Goal: Find specific page/section: Find specific page/section

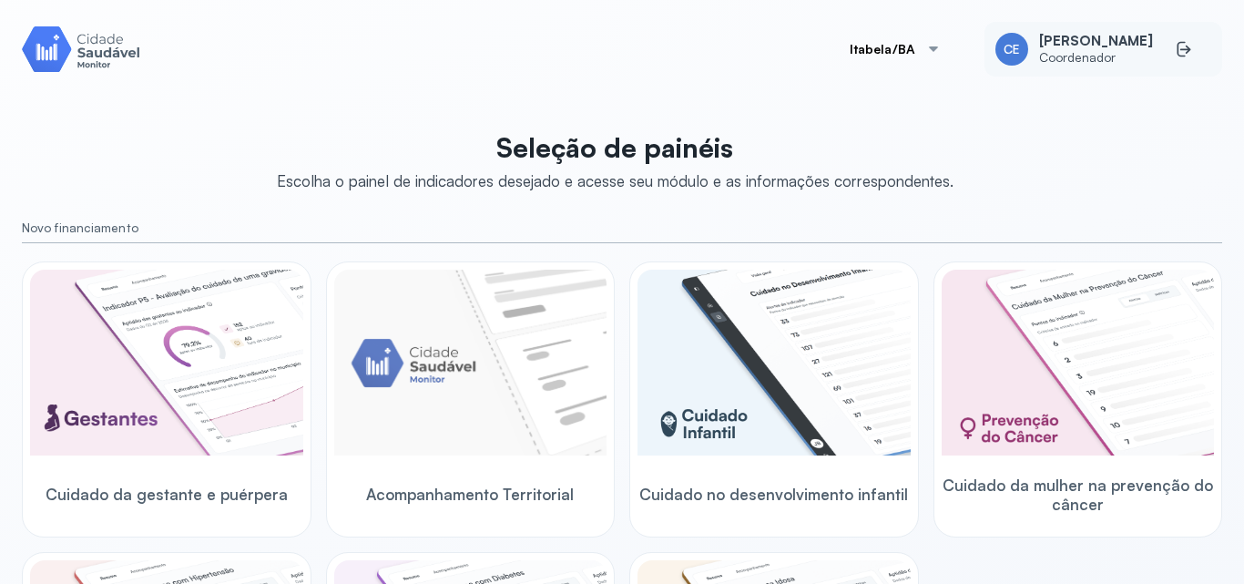
click at [1024, 55] on div "CE" at bounding box center [1012, 49] width 33 height 33
click at [1026, 63] on div "CE" at bounding box center [1012, 49] width 33 height 33
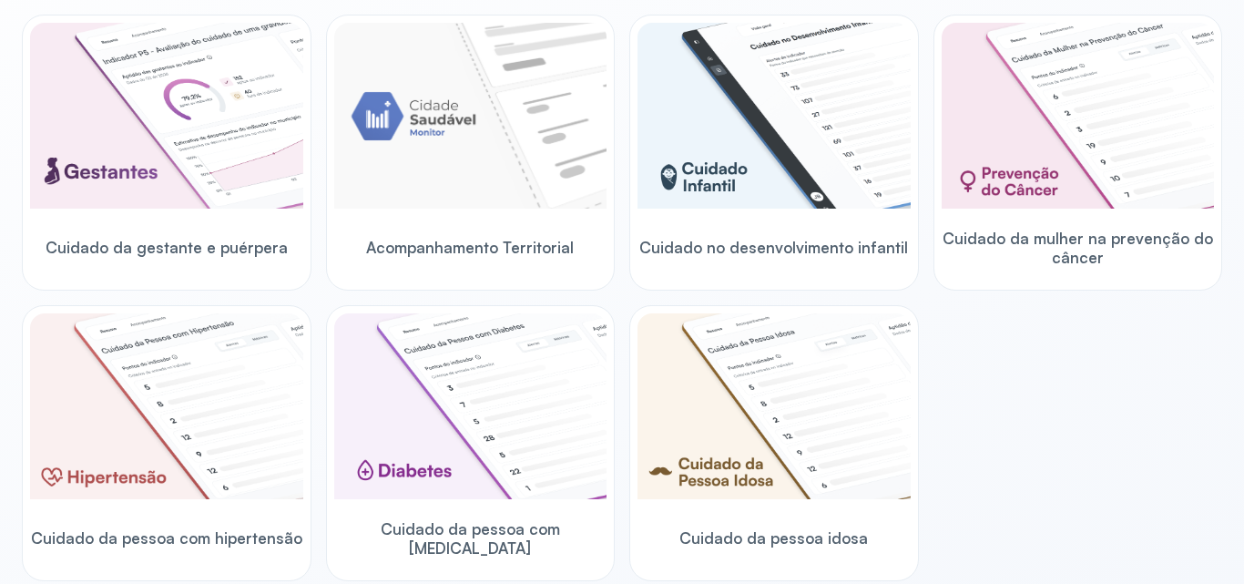
scroll to position [241, 0]
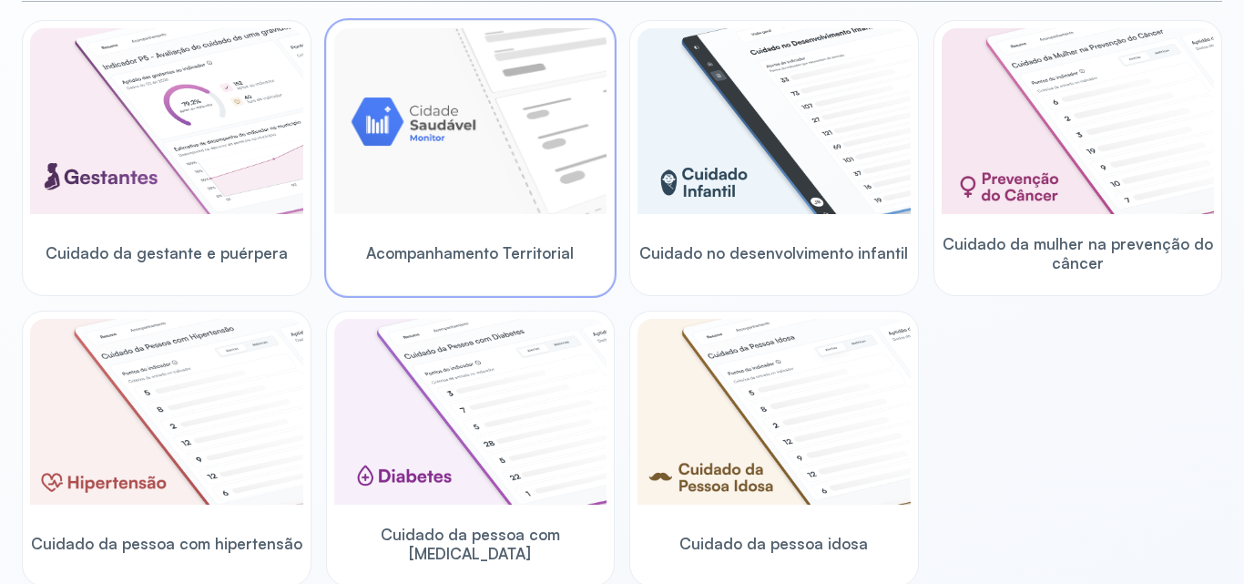
click at [516, 169] on img at bounding box center [470, 121] width 273 height 186
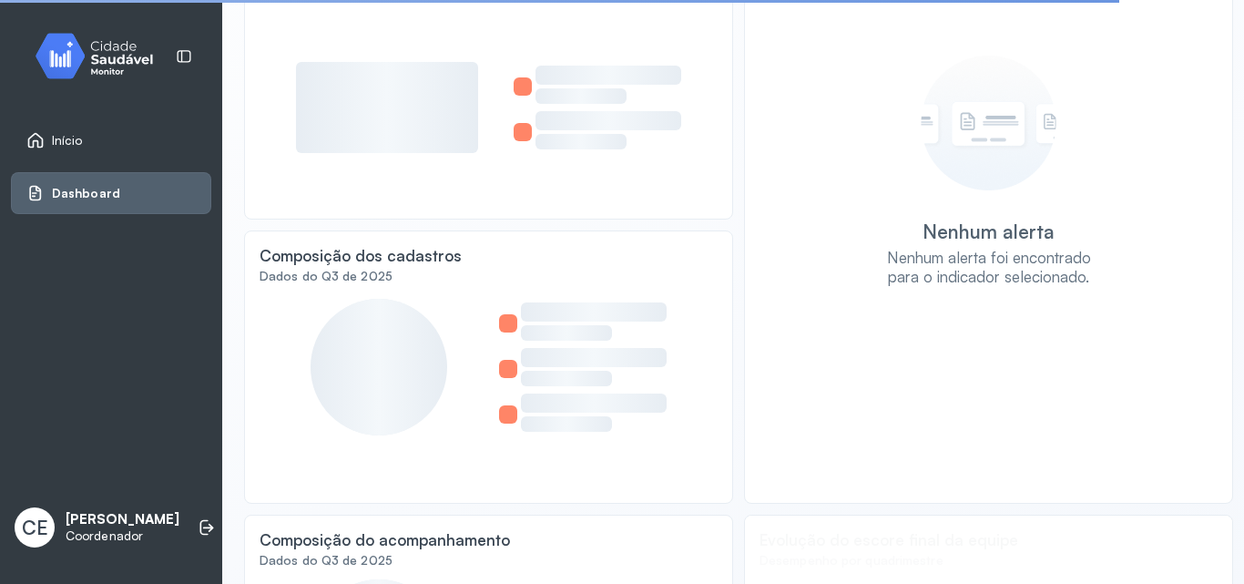
click at [162, 153] on div "Início" at bounding box center [111, 140] width 200 height 42
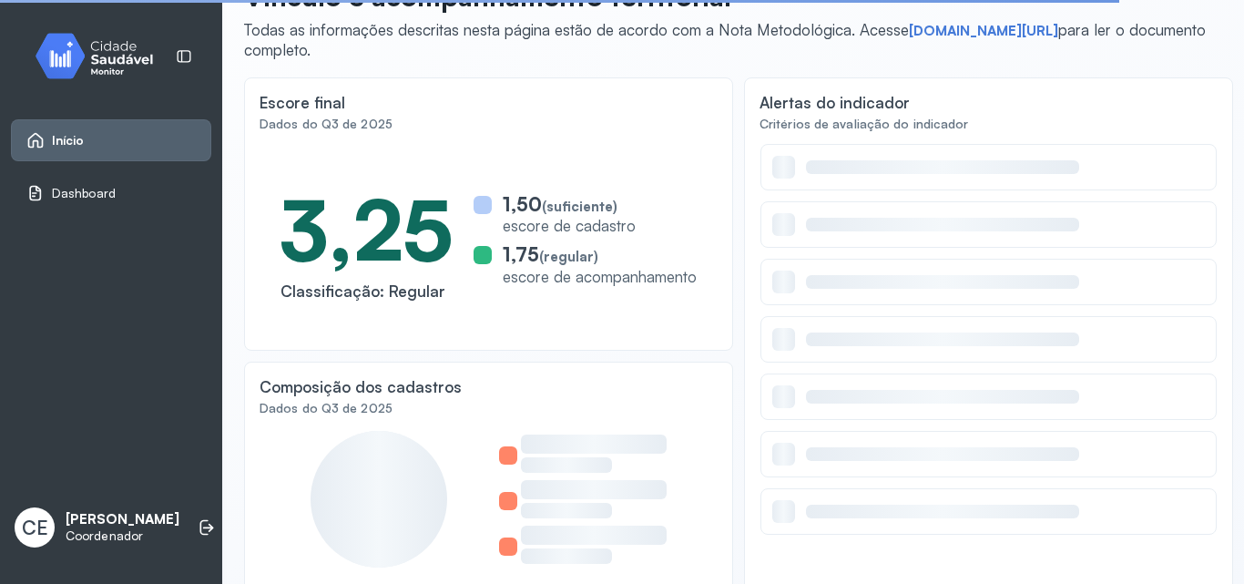
scroll to position [42, 0]
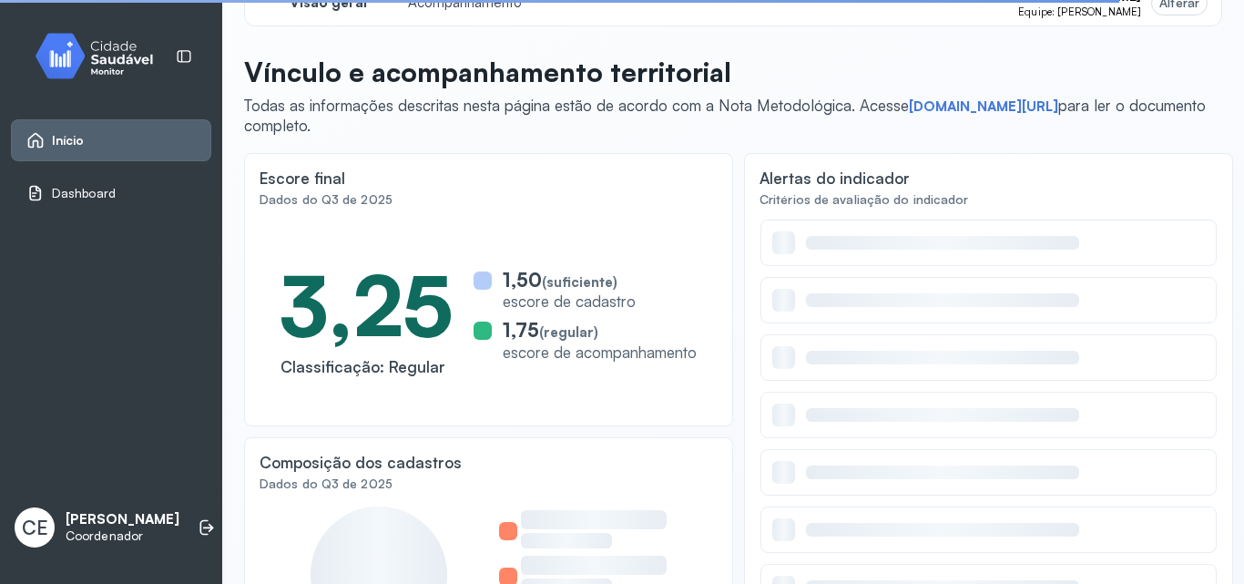
click at [81, 158] on div "Início" at bounding box center [111, 140] width 200 height 42
click at [82, 61] on img at bounding box center [101, 56] width 164 height 54
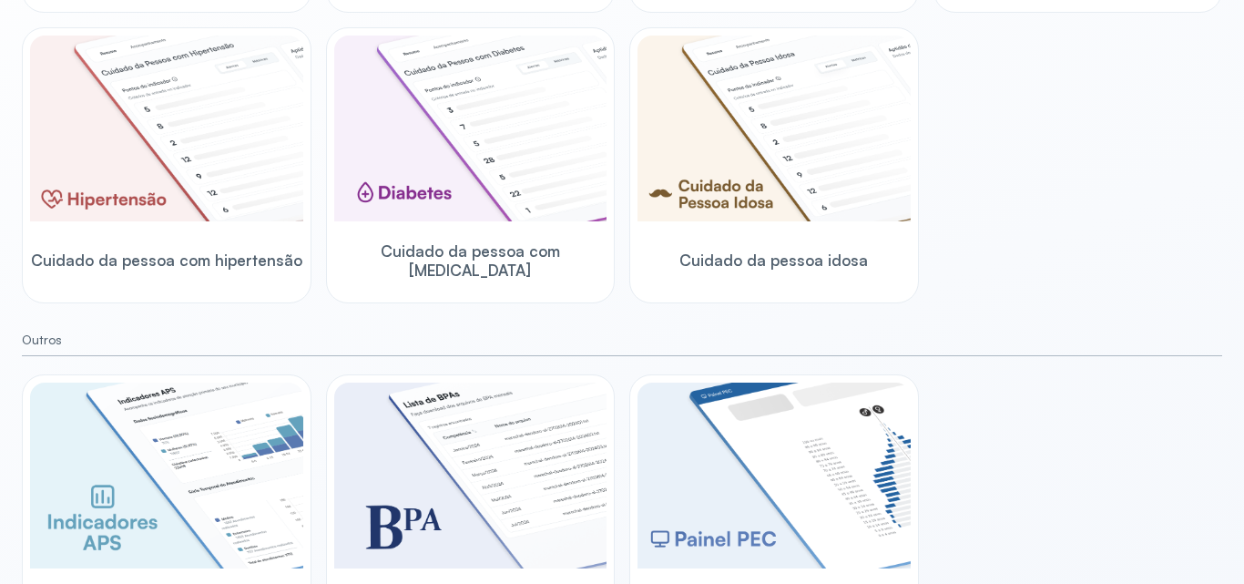
scroll to position [435, 0]
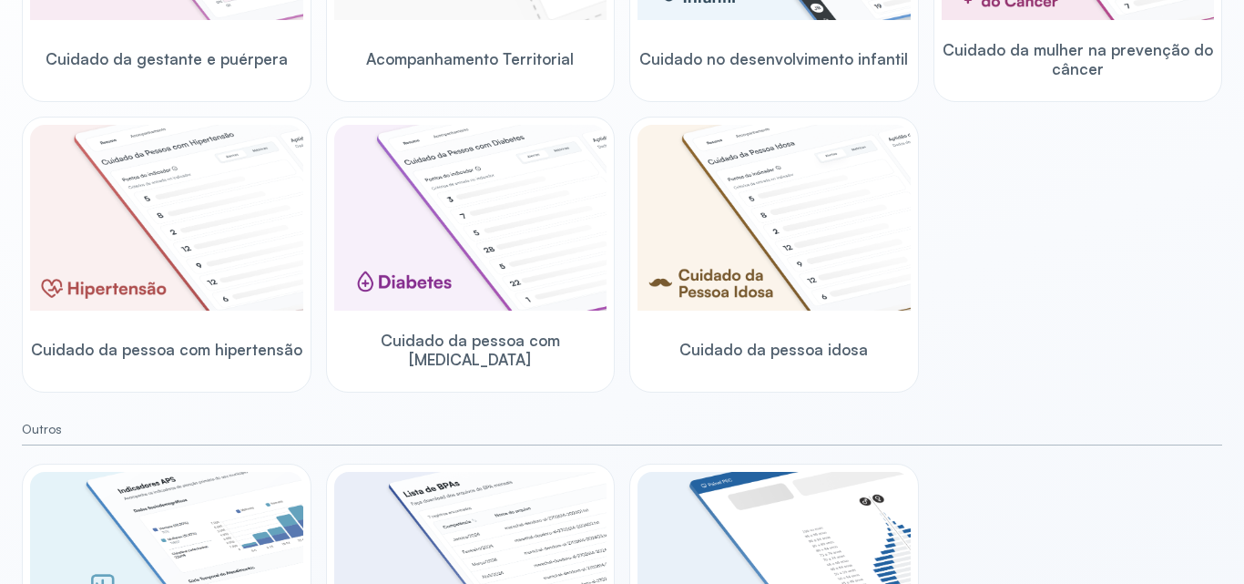
drag, startPoint x: 1224, startPoint y: 348, endPoint x: 1225, endPoint y: 305, distance: 42.8
click at [1225, 305] on div "[PERSON_NAME]/BA CE [PERSON_NAME] Coordenador Seleção de painéis Escolha o pain…" at bounding box center [622, 292] width 1244 height 584
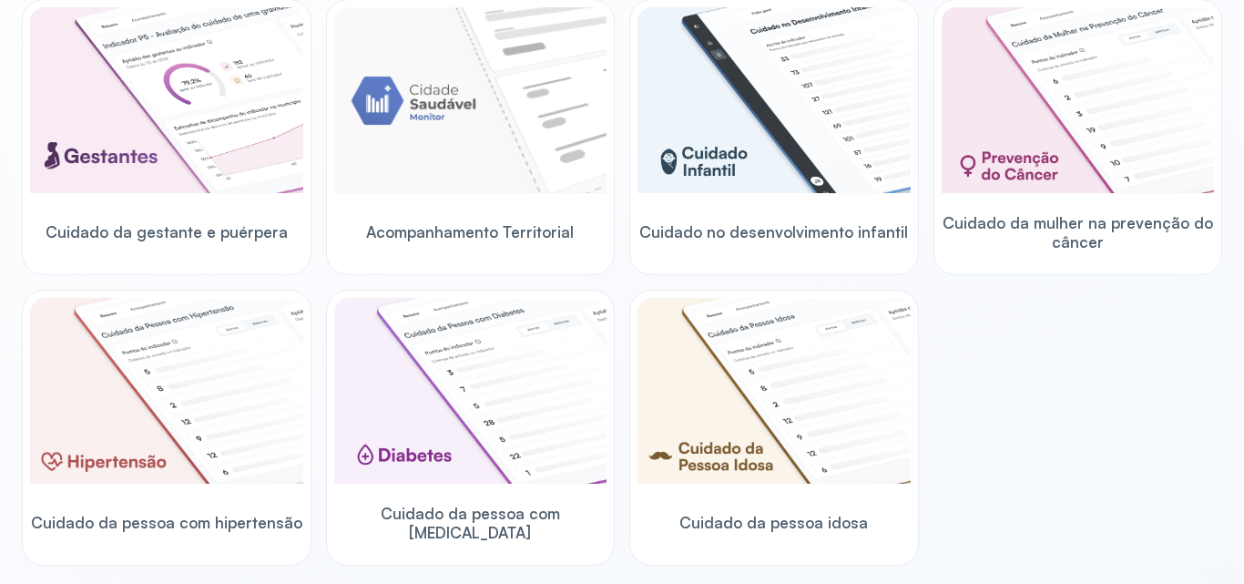
scroll to position [258, 0]
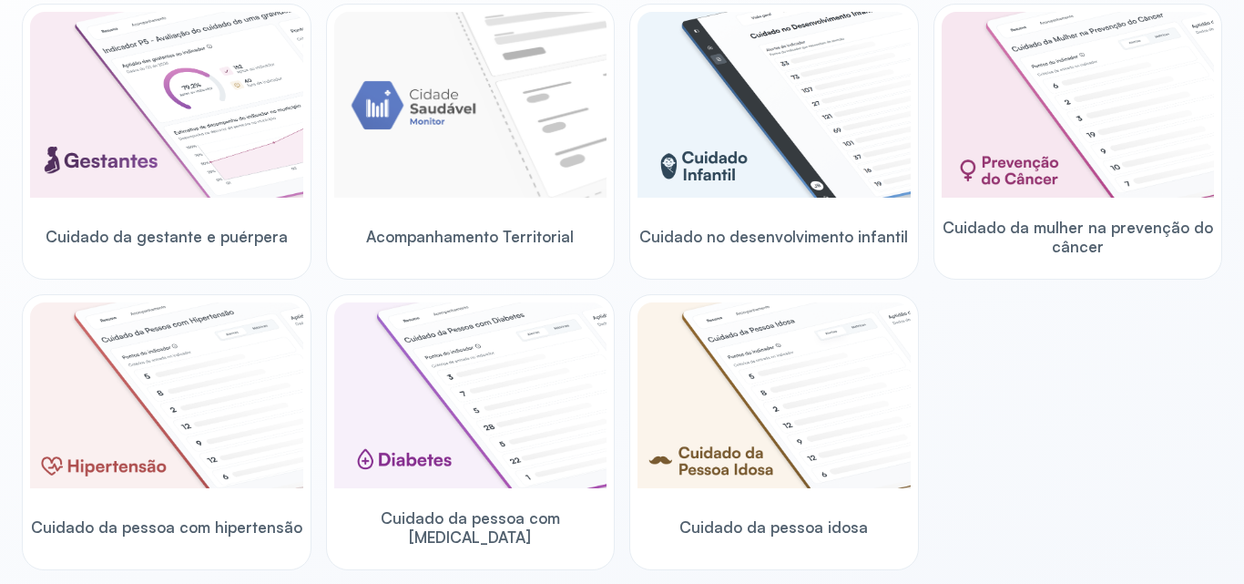
click at [1223, 217] on div "[PERSON_NAME]/BA CE [PERSON_NAME] Coordenador Seleção de painéis Escolha o pain…" at bounding box center [622, 56] width 1244 height 628
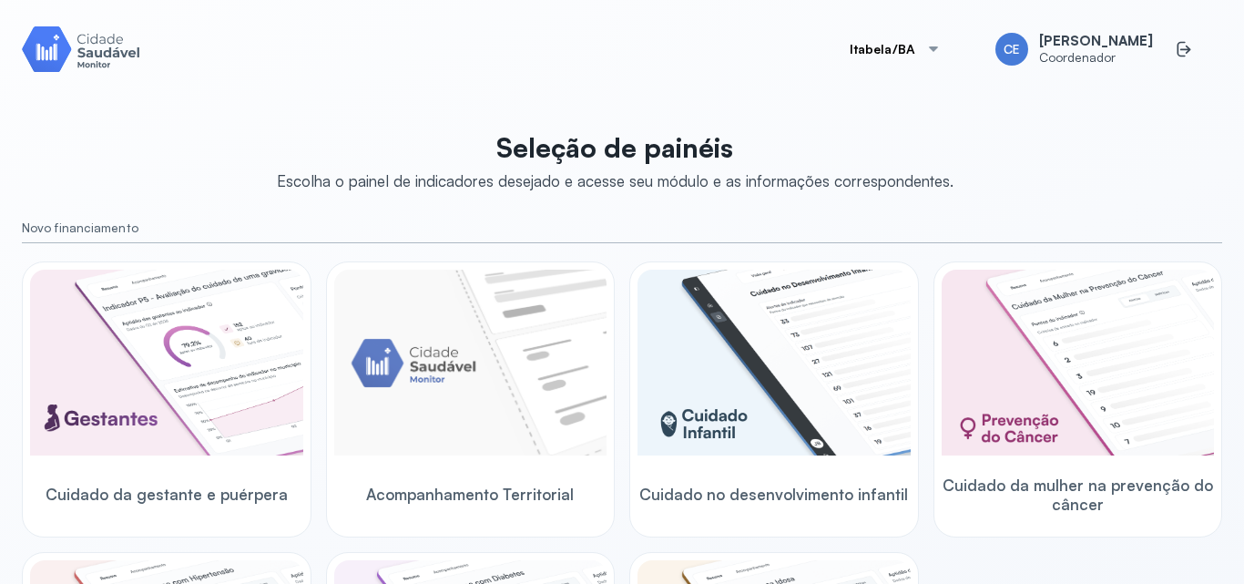
scroll to position [591, 0]
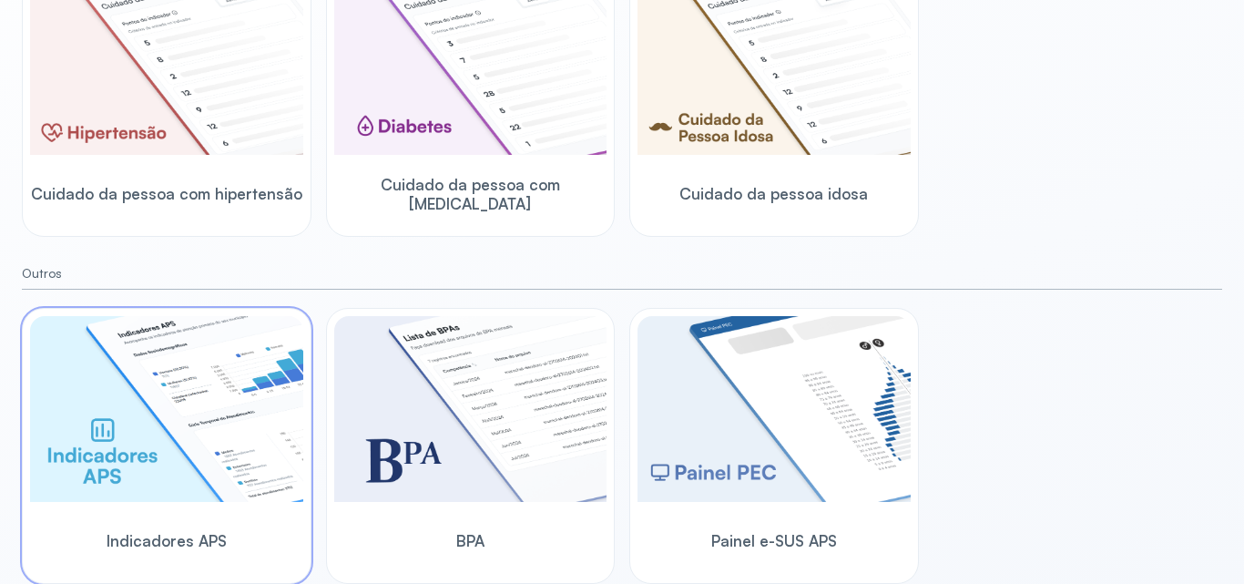
click at [214, 435] on img at bounding box center [166, 409] width 273 height 186
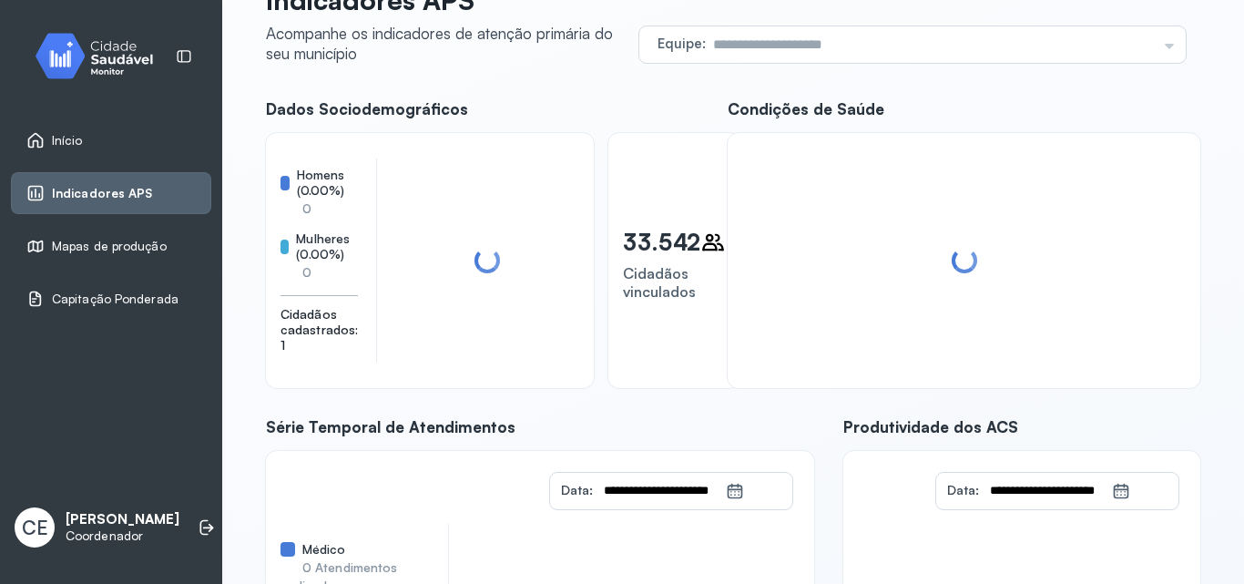
scroll to position [23, 0]
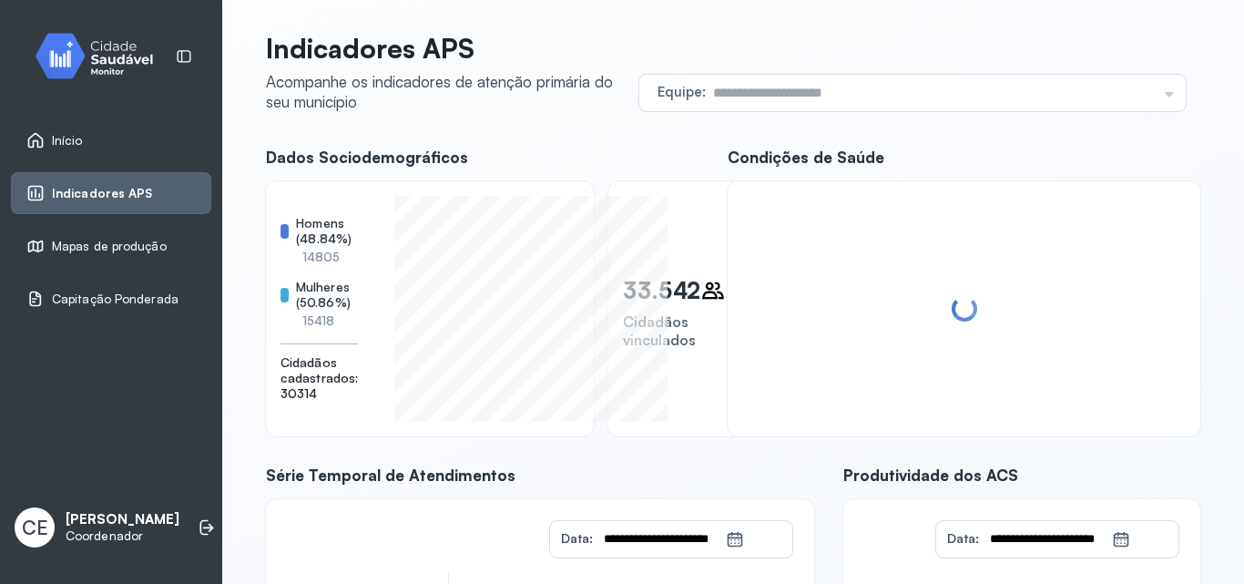
click at [85, 157] on div "Início" at bounding box center [111, 140] width 200 height 42
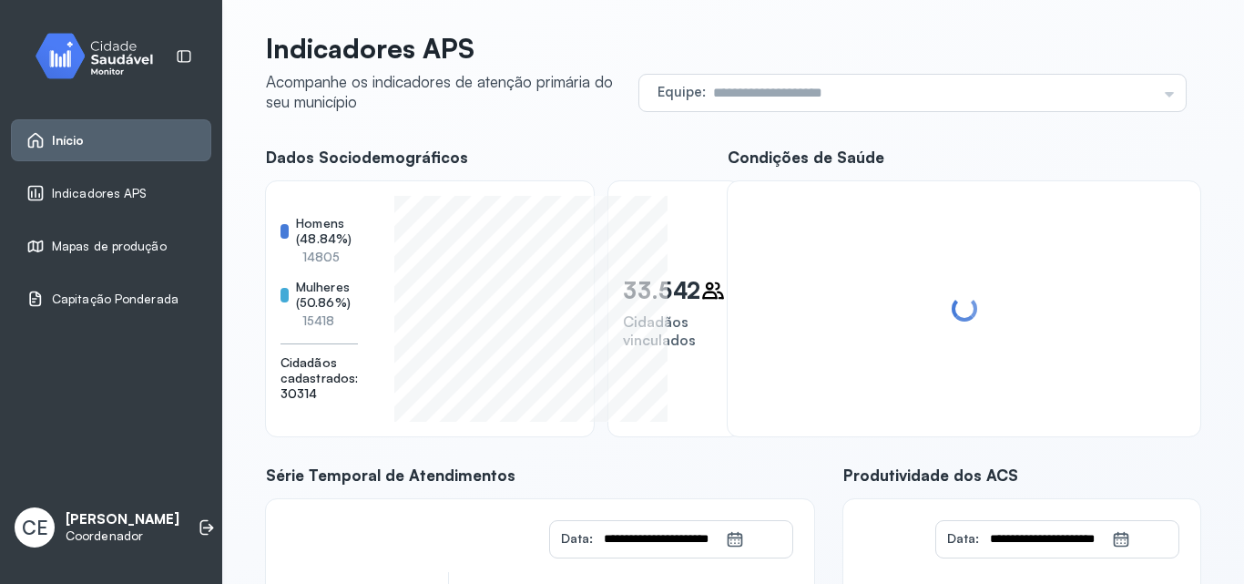
click at [99, 150] on div "Início" at bounding box center [111, 140] width 200 height 42
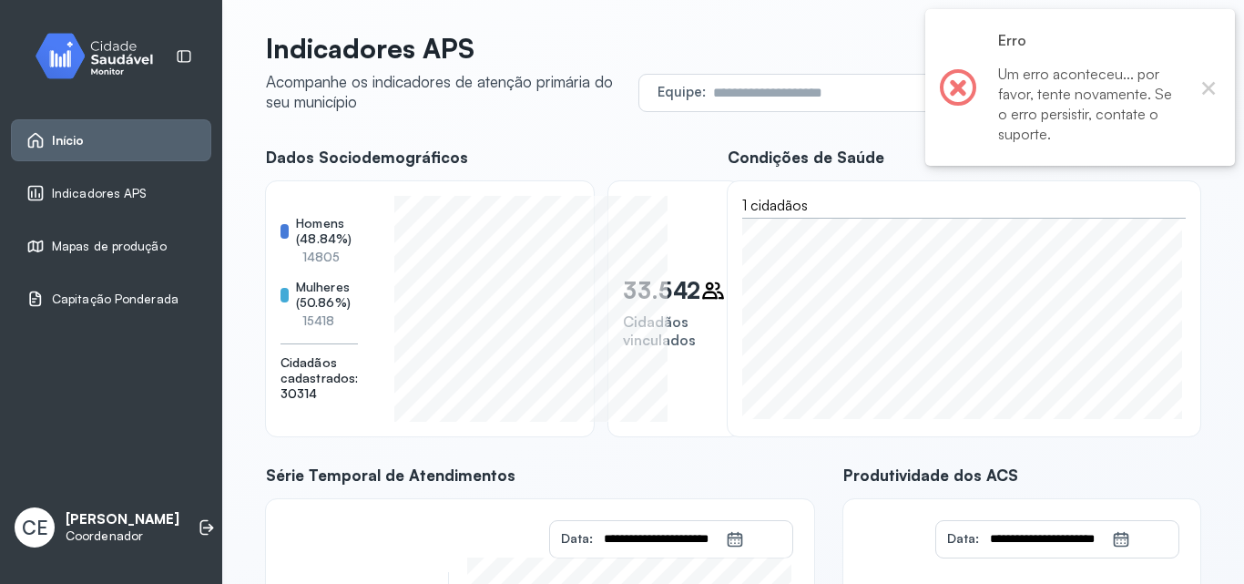
scroll to position [74, 0]
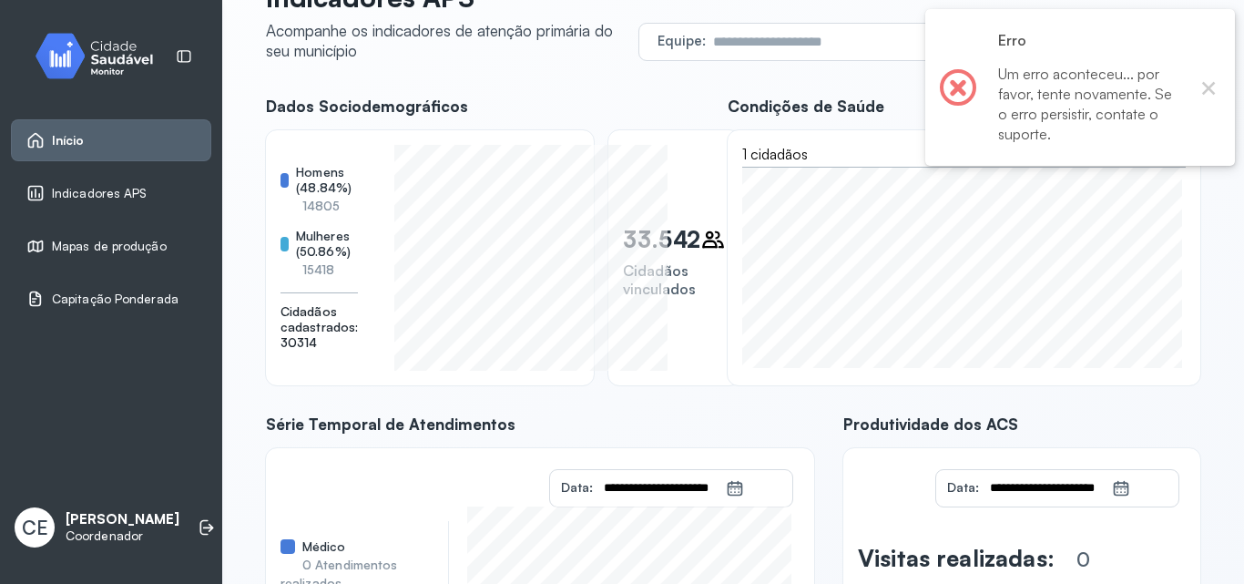
click at [137, 139] on link "Início" at bounding box center [110, 140] width 169 height 18
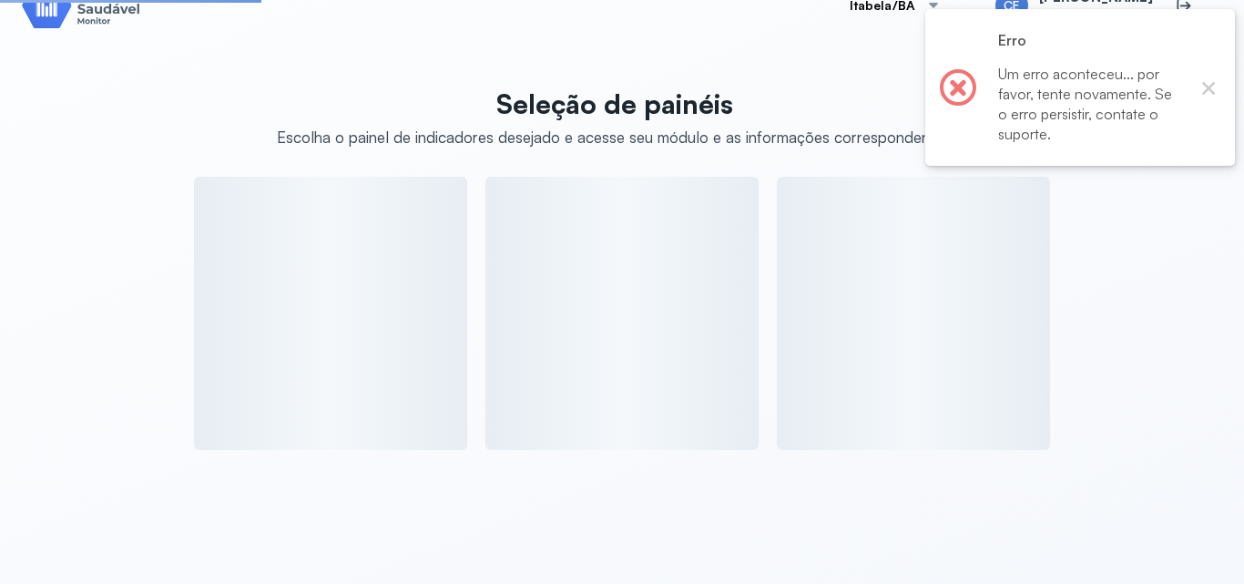
scroll to position [74, 0]
